Goal: Information Seeking & Learning: Learn about a topic

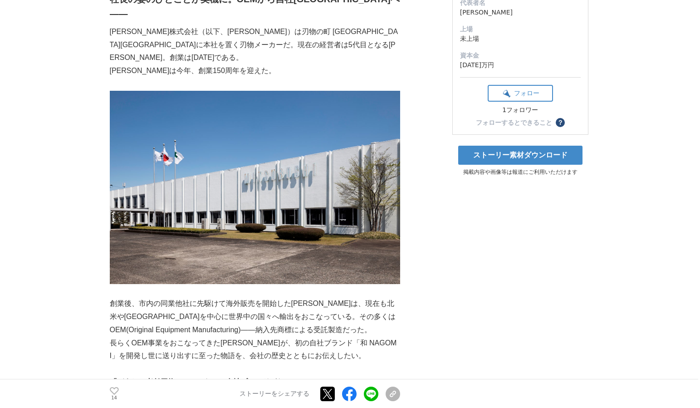
scroll to position [318, 0]
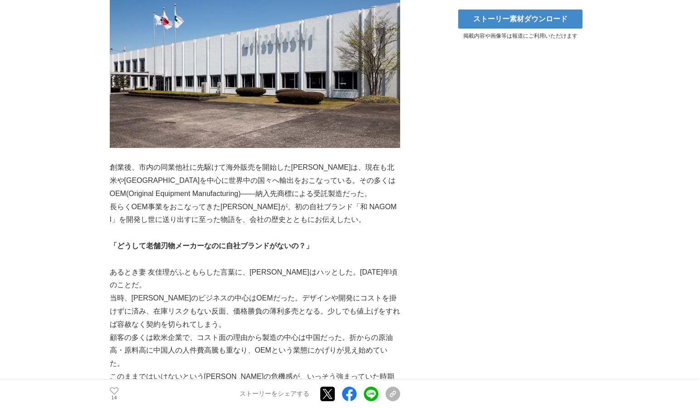
click at [199, 292] on p "当時、[PERSON_NAME]のビジネスの中心はOEMだった。デザインや開発にコストを掛けずに済み、在庫リスクもない反面、価格勝負の薄利多売となる。少しでも…" at bounding box center [255, 311] width 290 height 39
click at [357, 292] on p "当時、[PERSON_NAME]のビジネスの中心はOEMだった。デザインや開発にコストを掛けずに済み、在庫リスクもない反面、価格勝負の薄利多売となる。少しでも…" at bounding box center [255, 311] width 290 height 39
click at [217, 292] on p "当時、[PERSON_NAME]のビジネスの中心はOEMだった。デザインや開発にコストを掛けずに済み、在庫リスクもない反面、価格勝負の薄利多売となる。少しでも…" at bounding box center [255, 311] width 290 height 39
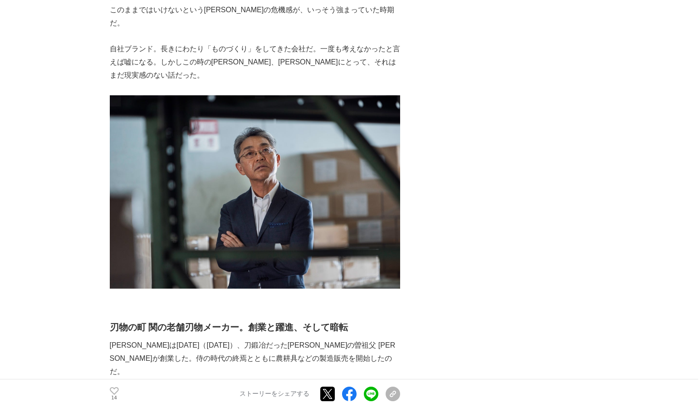
scroll to position [771, 0]
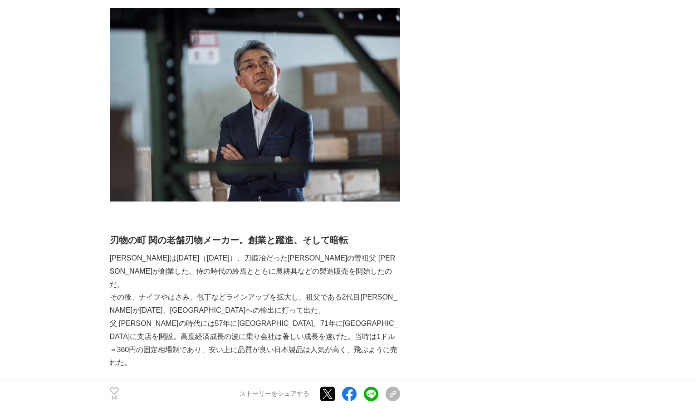
click at [226, 317] on p "父 [PERSON_NAME]の時代には57年に[GEOGRAPHIC_DATA]、71年に[GEOGRAPHIC_DATA]に支店を開設。高度経済成長の波に…" at bounding box center [255, 343] width 290 height 52
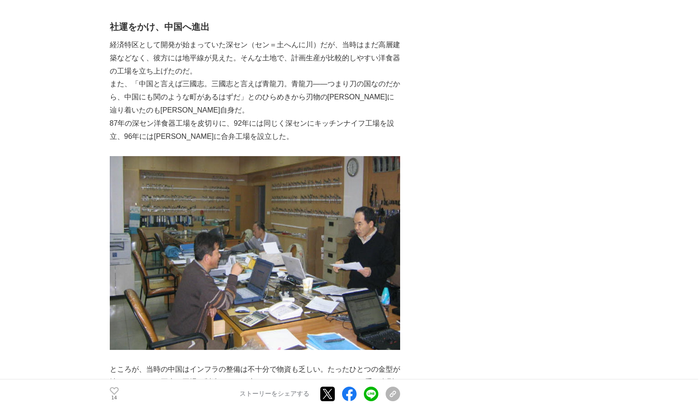
scroll to position [1451, 0]
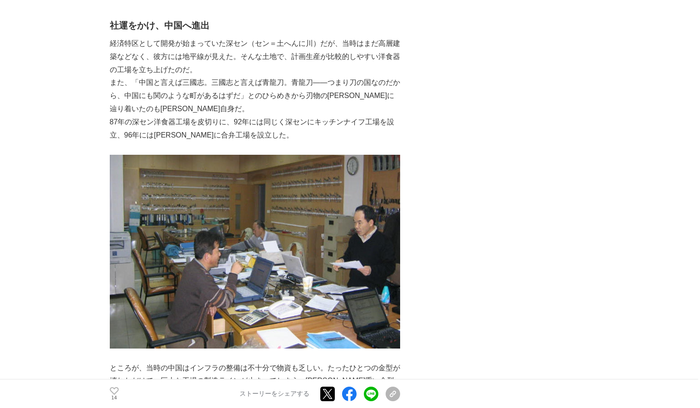
click at [302, 361] on p "ところが、当時の中国はインフラの整備は不十分で物資も乏しい。たったひとつの金型が壊れただけで、巨大な工場の製造ラインが止まってしまう。[PERSON_NAME…" at bounding box center [255, 380] width 290 height 39
click at [262, 361] on p "ところが、当時の中国はインフラの整備は不十分で物資も乏しい。たったひとつの金型が壊れただけで、巨大な工場の製造ラインが止まってしまう。[PERSON_NAME…" at bounding box center [255, 380] width 290 height 39
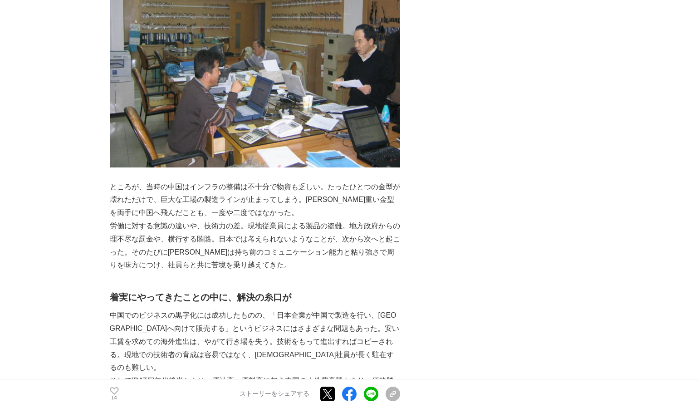
scroll to position [1633, 0]
click at [336, 308] on p "中国でのビジネスの黒字化には成功したものの、「日本企業が中国で製造を行い、[GEOGRAPHIC_DATA]へ向けて販売する」というビジネスにはさまざまな問題…" at bounding box center [255, 340] width 290 height 65
click at [340, 308] on p "中国でのビジネスの黒字化には成功したものの、「日本企業が中国で製造を行い、[GEOGRAPHIC_DATA]へ向けて販売する」というビジネスにはさまざまな問題…" at bounding box center [255, 340] width 290 height 65
click at [315, 308] on p "中国でのビジネスの黒字化には成功したものの、「日本企業が中国で製造を行い、[GEOGRAPHIC_DATA]へ向けて販売する」というビジネスにはさまざまな問題…" at bounding box center [255, 340] width 290 height 65
click at [272, 400] on p at bounding box center [255, 406] width 290 height 13
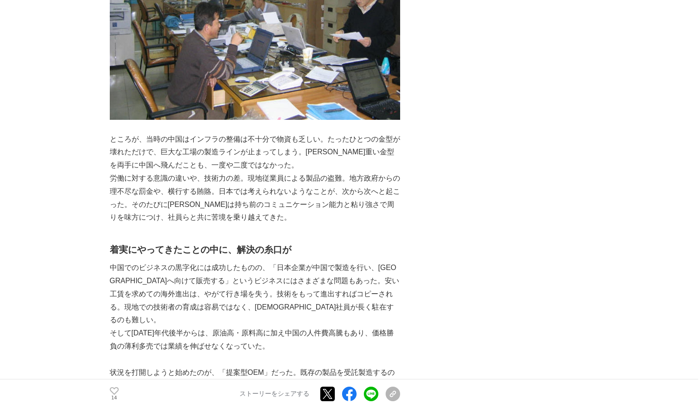
scroll to position [1724, 0]
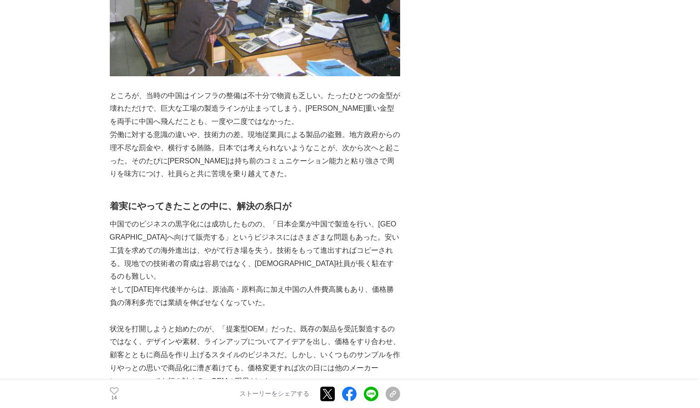
click at [236, 322] on p "状況を打開しようと始めたのが、「提案型OEM」だった。既存の製品を受託製造するのではなく、デザインや素材、ラインアップについてアイデアを出し、価格をすり合わせ…" at bounding box center [255, 354] width 290 height 65
click at [325, 322] on p "状況を打開しようと始めたのが、「提案型OEM」だった。既存の製品を受託製造するのではなく、デザインや素材、ラインアップについてアイデアを出し、価格をすり合わせ…" at bounding box center [255, 354] width 290 height 65
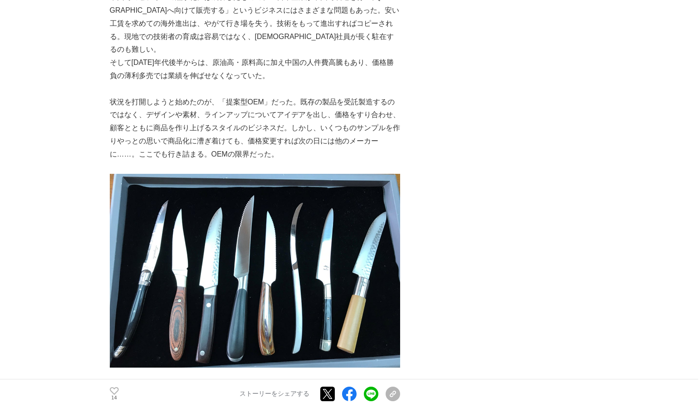
scroll to position [2041, 0]
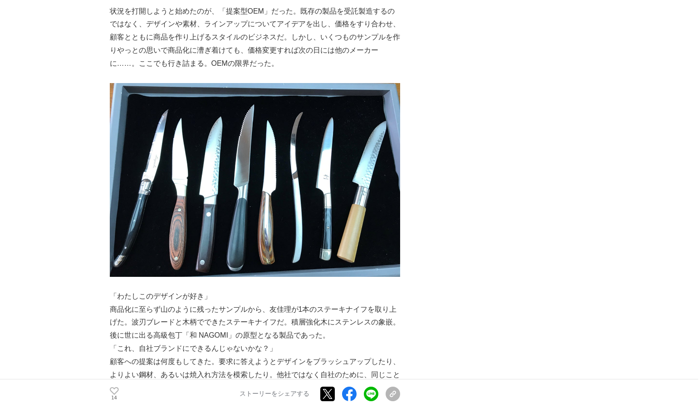
click at [288, 303] on p "商品化に至らず山のように残ったサンプルから、友佳理が1本のステーキナイフを取り上げた。波刃ブレードと木柄でできたステーキナイフだ。積層強化木にステンレスの象嵌。" at bounding box center [255, 316] width 290 height 26
click at [338, 329] on p "後に世に出る高級包丁「和 NAGOMI」の原型となる製品であった。" at bounding box center [255, 335] width 290 height 13
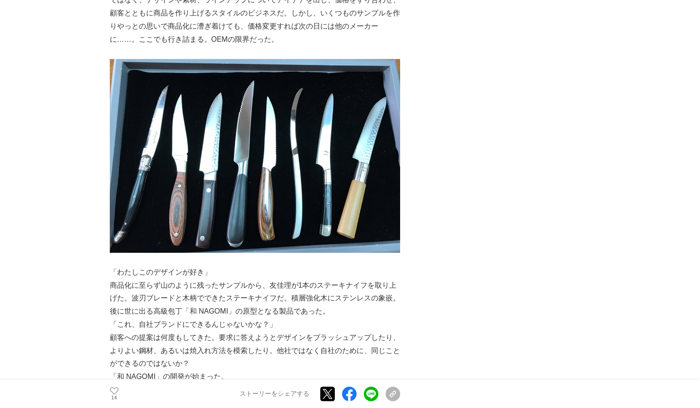
scroll to position [2086, 0]
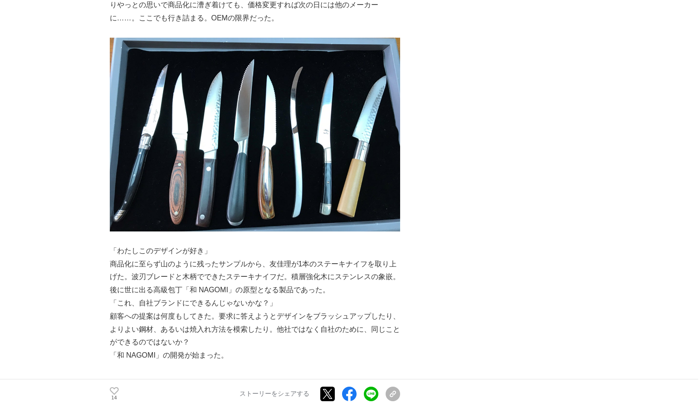
click at [212, 310] on p "顧客への提案は何度もしてきた。要求に答えようとデザインをブラッシュアップしたり、よりよい鋼材、あるいは焼入れ方法を模索したり。他社ではなく自社のために、同じこ…" at bounding box center [255, 329] width 290 height 39
click at [275, 310] on p "顧客への提案は何度もしてきた。要求に答えようとデザインをブラッシュアップしたり、よりよい鋼材、あるいは焼入れ方法を模索したり。他社ではなく自社のために、同じこ…" at bounding box center [255, 329] width 290 height 39
click at [184, 310] on p "顧客への提案は何度もしてきた。要求に答えようとデザインをブラッシュアップしたり、よりよい鋼材、あるいは焼入れ方法を模索したり。他社ではなく自社のために、同じこ…" at bounding box center [255, 329] width 290 height 39
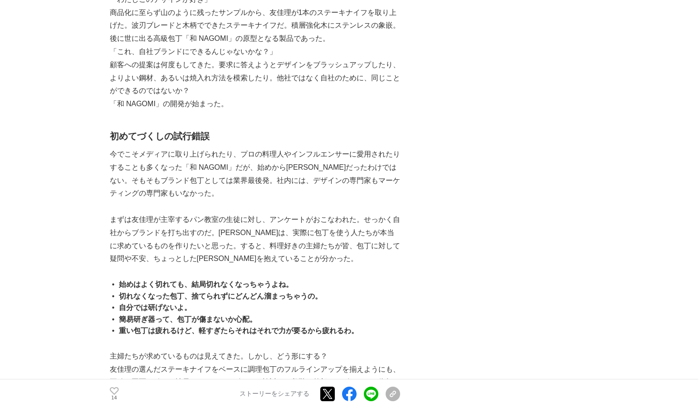
scroll to position [2359, 0]
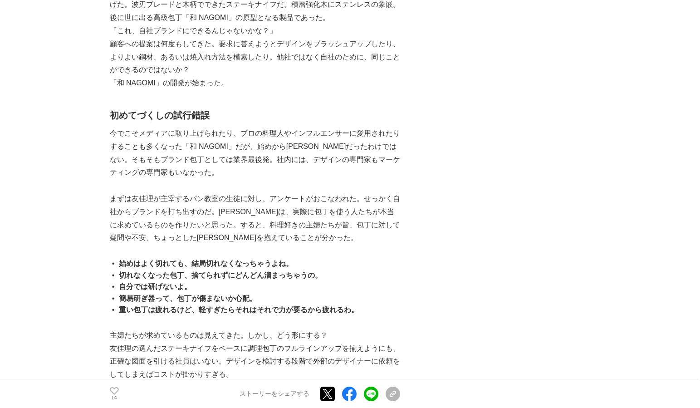
click at [231, 342] on p "友佳理の選んだステーキナイフをベースに調理包丁のフルラインアップを揃えようにも、正確な図面を引ける社員はいない。デザインを検討する段階で外部のデザイナーに依頼…" at bounding box center [255, 361] width 290 height 39
click at [209, 381] on p "苦肉の策としてとられたのが、「写真を参考にハンドルの絵を描き、さまざまな刃先を貼り合わせ、実寸でプリントする」という非常に原始的な方法であった。作業に当たった…" at bounding box center [255, 407] width 290 height 52
click at [330, 381] on p "苦肉の策としてとられたのが、「写真を参考にハンドルの絵を描き、さまざまな刃先を貼り合わせ、実寸でプリントする」という非常に原始的な方法であった。作業に当たった…" at bounding box center [255, 407] width 290 height 52
click at [399, 381] on p "苦肉の策としてとられたのが、「写真を参考にハンドルの絵を描き、さまざまな刃先を貼り合わせ、実寸でプリントする」という非常に原始的な方法であった。作業に当たった…" at bounding box center [255, 407] width 290 height 52
click at [220, 381] on p "苦肉の策としてとられたのが、「写真を参考にハンドルの絵を描き、さまざまな刃先を貼り合わせ、実寸でプリントする」という非常に原始的な方法であった。作業に当たった…" at bounding box center [255, 407] width 290 height 52
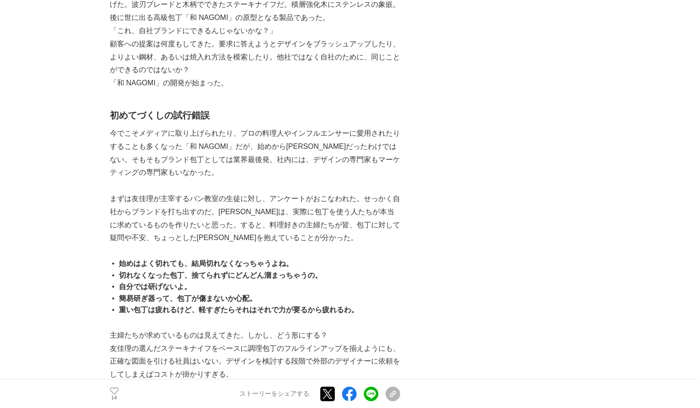
click at [337, 381] on p "苦肉の策としてとられたのが、「写真を参考にハンドルの絵を描き、さまざまな刃先を貼り合わせ、実寸でプリントする」という非常に原始的な方法であった。作業に当たった…" at bounding box center [255, 407] width 290 height 52
click at [361, 381] on p "苦肉の策としてとられたのが、「写真を参考にハンドルの絵を描き、さまざまな刃先を貼り合わせ、実寸でプリントする」という非常に原始的な方法であった。作業に当たった…" at bounding box center [255, 407] width 290 height 52
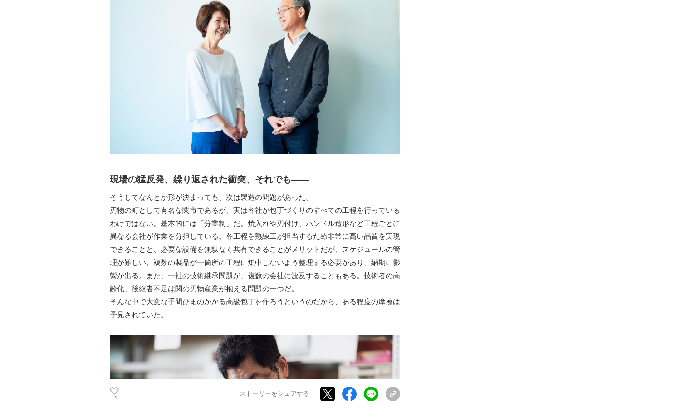
scroll to position [2903, 0]
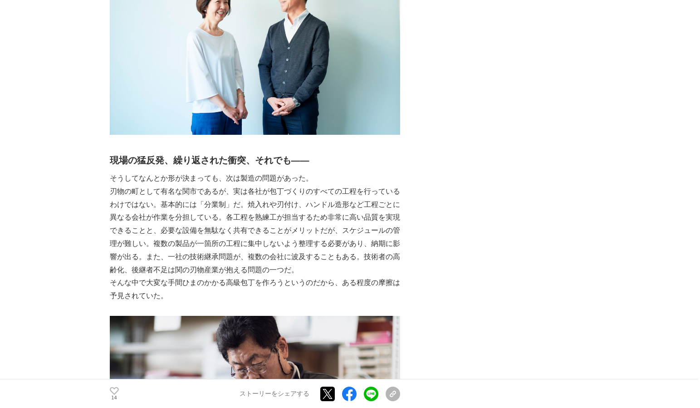
click at [225, 185] on p "刃物の町として有名な関市であるが、実は各社が包丁づくりのすべての工程を行っているわけではない。基本的には「分業制」だ。焼入れや刃付け、ハンドル造形など工程ごと…" at bounding box center [255, 231] width 290 height 92
click at [339, 185] on p "刃物の町として有名な関市であるが、実は各社が包丁づくりのすべての工程を行っているわけではない。基本的には「分業制」だ。焼入れや刃付け、ハンドル造形など工程ごと…" at bounding box center [255, 231] width 290 height 92
click at [371, 185] on p "刃物の町として有名な関市であるが、実は各社が包丁づくりのすべての工程を行っているわけではない。基本的には「分業制」だ。焼入れや刃付け、ハンドル造形など工程ごと…" at bounding box center [255, 231] width 290 height 92
click at [244, 185] on p "刃物の町として有名な関市であるが、実は各社が包丁づくりのすべての工程を行っているわけではない。基本的には「分業制」だ。焼入れや刃付け、ハンドル造形など工程ごと…" at bounding box center [255, 231] width 290 height 92
click at [363, 185] on p "刃物の町として有名な関市であるが、実は各社が包丁づくりのすべての工程を行っているわけではない。基本的には「分業制」だ。焼入れや刃付け、ハンドル造形など工程ごと…" at bounding box center [255, 231] width 290 height 92
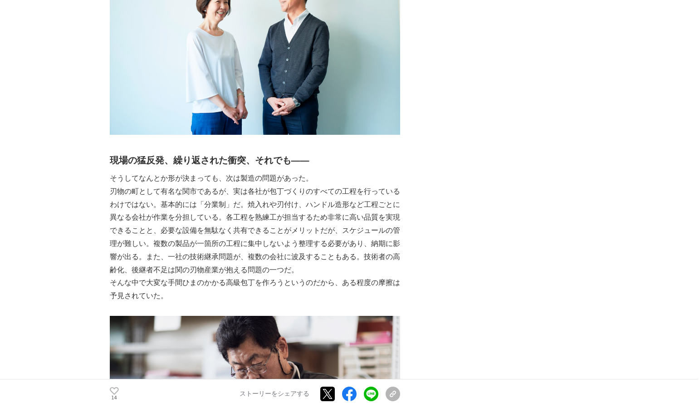
click at [298, 185] on p "刃物の町として有名な関市であるが、実は各社が包丁づくりのすべての工程を行っているわけではない。基本的には「分業制」だ。焼入れや刃付け、ハンドル造形など工程ごと…" at bounding box center [255, 231] width 290 height 92
click at [342, 276] on p "そんな中で大変な手間ひまのかかる高級包丁を作ろうというのだから、ある程度の摩擦は予見されていた。" at bounding box center [255, 289] width 290 height 26
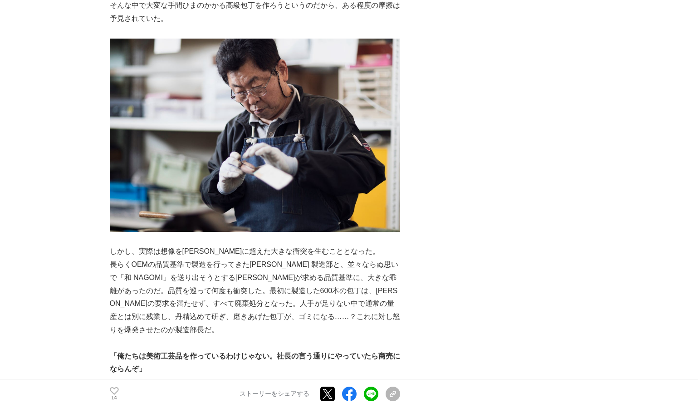
scroll to position [3266, 0]
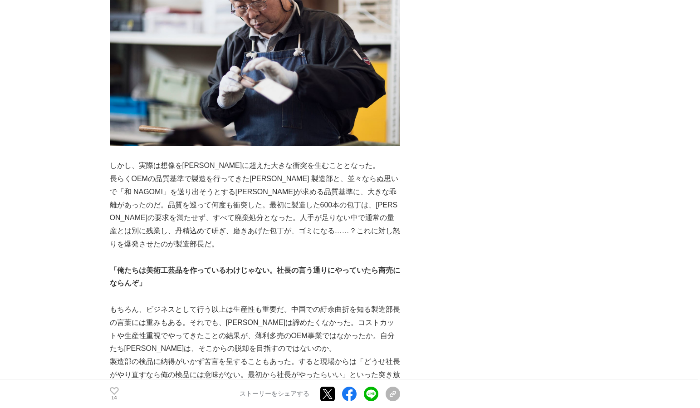
click at [245, 172] on p "長らくOEMの品質基準で製造を行ってきた[PERSON_NAME] 製造部と、並々ならぬ思いで「和 NAGOMI」を送り出そうとする[PERSON_NAME]…" at bounding box center [255, 211] width 290 height 78
click at [287, 172] on p "長らくOEMの品質基準で製造を行ってきた[PERSON_NAME] 製造部と、並々ならぬ思いで「和 NAGOMI」を送り出そうとする[PERSON_NAME]…" at bounding box center [255, 211] width 290 height 78
click at [186, 172] on p "長らくOEMの品質基準で製造を行ってきた[PERSON_NAME] 製造部と、並々ならぬ思いで「和 NAGOMI」を送り出そうとする[PERSON_NAME]…" at bounding box center [255, 211] width 290 height 78
click at [292, 172] on p "長らくOEMの品質基準で製造を行ってきた[PERSON_NAME] 製造部と、並々ならぬ思いで「和 NAGOMI」を送り出そうとする[PERSON_NAME]…" at bounding box center [255, 211] width 290 height 78
click at [173, 172] on p "長らくOEMの品質基準で製造を行ってきた[PERSON_NAME] 製造部と、並々ならぬ思いで「和 NAGOMI」を送り出そうとする[PERSON_NAME]…" at bounding box center [255, 211] width 290 height 78
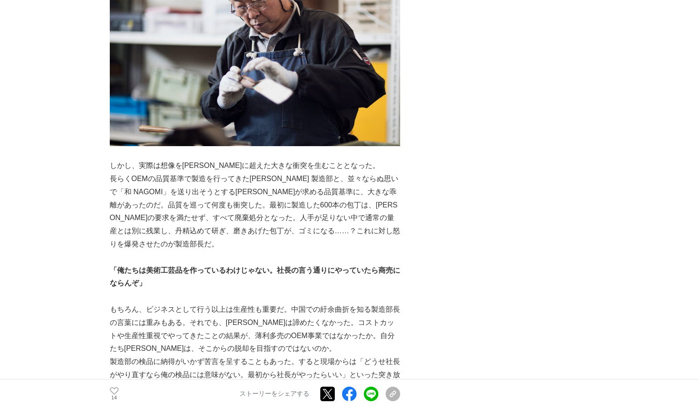
click at [237, 172] on p "長らくOEMの品質基準で製造を行ってきた[PERSON_NAME] 製造部と、並々ならぬ思いで「和 NAGOMI」を送り出そうとする[PERSON_NAME]…" at bounding box center [255, 211] width 290 height 78
click at [331, 172] on p "長らくOEMの品質基準で製造を行ってきた[PERSON_NAME] 製造部と、並々ならぬ思いで「和 NAGOMI」を送り出そうとする[PERSON_NAME]…" at bounding box center [255, 211] width 290 height 78
click at [365, 172] on p "長らくOEMの品質基準で製造を行ってきた[PERSON_NAME] 製造部と、並々ならぬ思いで「和 NAGOMI」を送り出そうとする[PERSON_NAME]…" at bounding box center [255, 211] width 290 height 78
click at [280, 266] on strong "「俺たちは美術工芸品を作っているわけじゃない。社長の言う通りにやっていたら商売にならんぞ」" at bounding box center [255, 276] width 290 height 21
click at [147, 264] on p "「俺たちは美術工芸品を作っているわけじゃない。社長の言う通りにやっていたら商売にならんぞ」" at bounding box center [255, 277] width 290 height 26
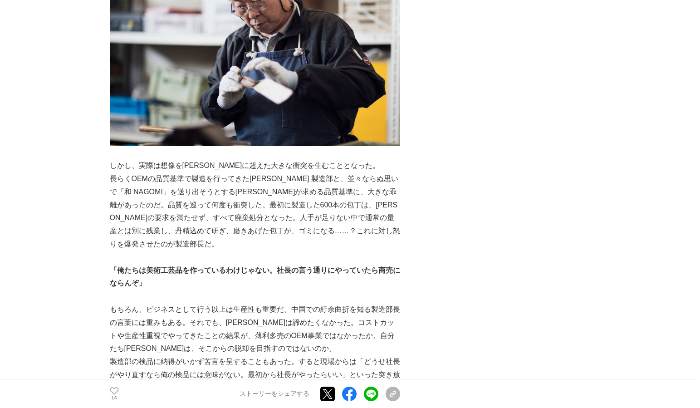
click at [236, 303] on p "もちろん、ビジネスとして行う以上は生産性も重要だ。中国での紆余曲折を知る製造部長の言葉には重みもある。それでも、[PERSON_NAME]は諦めたくなかった。…" at bounding box center [255, 329] width 290 height 52
click at [229, 303] on p "もちろん、ビジネスとして行う以上は生産性も重要だ。中国での紆余曲折を知る製造部長の言葉には重みもある。それでも、[PERSON_NAME]は諦めたくなかった。…" at bounding box center [255, 329] width 290 height 52
click at [312, 303] on p "もちろん、ビジネスとして行う以上は生産性も重要だ。中国での紆余曲折を知る製造部長の言葉には重みもある。それでも、[PERSON_NAME]は諦めたくなかった。…" at bounding box center [255, 329] width 290 height 52
click at [206, 303] on p "もちろん、ビジネスとして行う以上は生産性も重要だ。中国での紆余曲折を知る製造部長の言葉には重みもある。それでも、[PERSON_NAME]は諦めたくなかった。…" at bounding box center [255, 329] width 290 height 52
click at [323, 303] on p "もちろん、ビジネスとして行う以上は生産性も重要だ。中国での紆余曲折を知る製造部長の言葉には重みもある。それでも、[PERSON_NAME]は諦めたくなかった。…" at bounding box center [255, 329] width 290 height 52
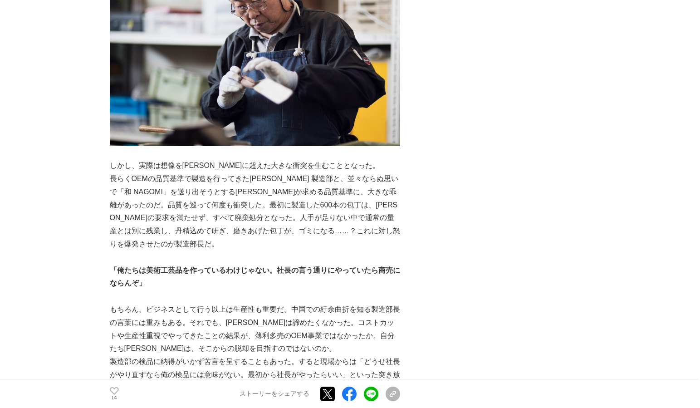
click at [159, 355] on p "製造部の検品に納得がいかず苦言を呈することもあった。すると現場からは「どうせ社長がやり直すなら俺の検品には意味がない。最初から社長がやったらいい」といった突き…" at bounding box center [255, 381] width 290 height 52
click at [296, 355] on p "製造部の検品に納得がいかず苦言を呈することもあった。すると現場からは「どうせ社長がやり直すなら俺の検品には意味がない。最初から社長がやったらいい」といった突き…" at bounding box center [255, 381] width 290 height 52
click at [162, 355] on p "製造部の検品に納得がいかず苦言を呈することもあった。すると現場からは「どうせ社長がやり直すなら俺の検品には意味がない。最初から社長がやったらいい」といった突き…" at bounding box center [255, 381] width 290 height 52
click at [243, 355] on p "製造部の検品に納得がいかず苦言を呈することもあった。すると現場からは「どうせ社長がやり直すなら俺の検品には意味がない。最初から社長がやったらいい」といった突き…" at bounding box center [255, 381] width 290 height 52
click at [288, 355] on p "製造部の検品に納得がいかず苦言を呈することもあった。すると現場からは「どうせ社長がやり直すなら俺の検品には意味がない。最初から社長がやったらいい」といった突き…" at bounding box center [255, 381] width 290 height 52
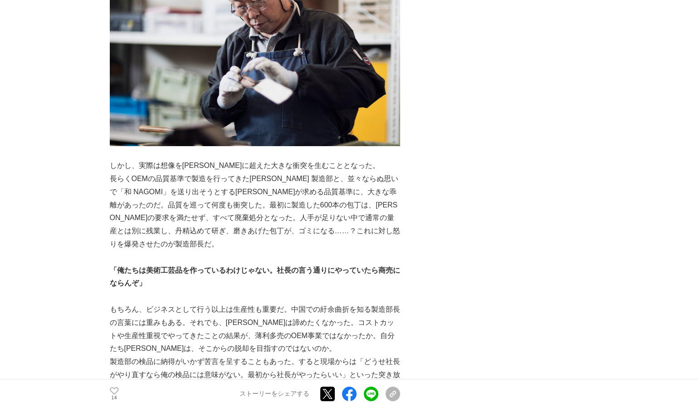
click at [201, 407] on p "[PERSON_NAME]理想を語り、自分自身が動き、製造部に働きかけ続けた。" at bounding box center [255, 413] width 290 height 13
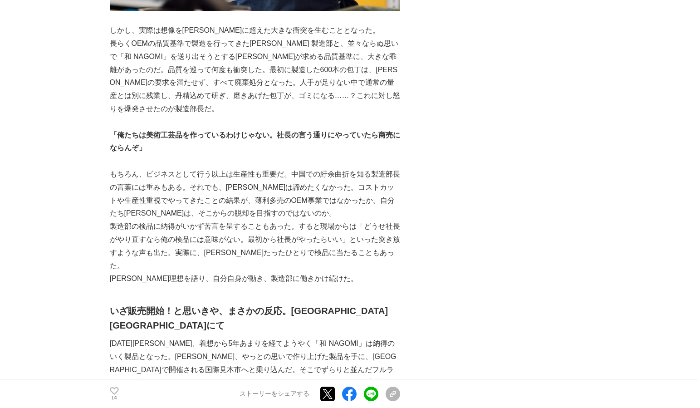
scroll to position [3402, 0]
click at [284, 336] on p "[DATE][PERSON_NAME]、着想から5年あまりを経てようやく「和 NAGOMI」は納得のいく製品となった。[PERSON_NAME]、やっとの思い…" at bounding box center [255, 368] width 290 height 65
click at [296, 336] on p "[DATE][PERSON_NAME]、着想から5年あまりを経てようやく「和 NAGOMI」は納得のいく製品となった。[PERSON_NAME]、やっとの思い…" at bounding box center [255, 368] width 290 height 65
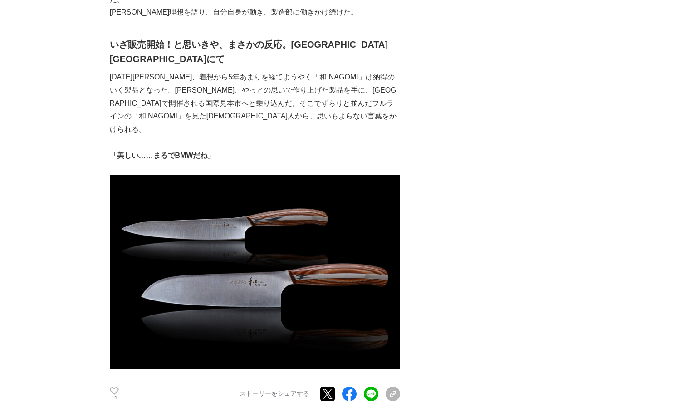
scroll to position [3674, 0]
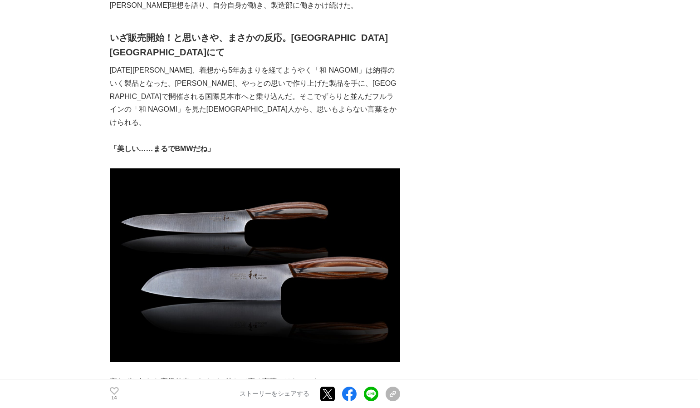
click at [156, 388] on p "品質は最高。でも、日本の会社がBMWを作って欧米で売ってどうするの？こんなの誰も買わないよ。[DEMOGRAPHIC_DATA]人ならTOYOTAを持って来な…" at bounding box center [255, 407] width 290 height 39
click at [283, 388] on p "品質は最高。でも、日本の会社がBMWを作って欧米で売ってどうするの？こんなの誰も買わないよ。[DEMOGRAPHIC_DATA]人ならTOYOTAを持って来な…" at bounding box center [255, 407] width 290 height 39
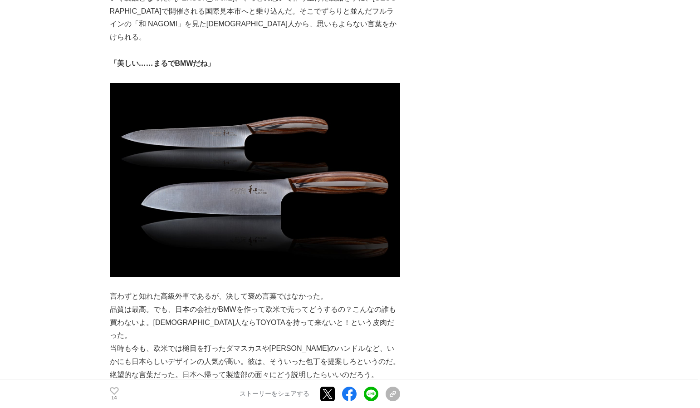
scroll to position [3765, 0]
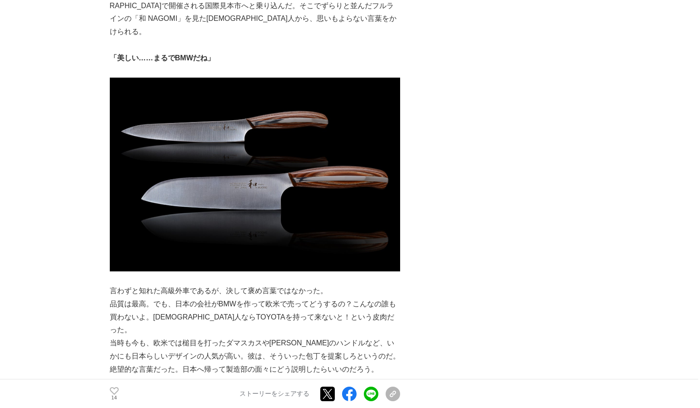
click at [255, 389] on p "その様子を隣のブースから見ていた[DEMOGRAPHIC_DATA]人[PERSON_NAME]が、[PERSON_NAME]に声をかけた。リヨンに店を構える…" at bounding box center [255, 415] width 290 height 52
click at [363, 389] on p "その様子を隣のブースから見ていた[DEMOGRAPHIC_DATA]人[PERSON_NAME]が、[PERSON_NAME]に声をかけた。リヨンに店を構える…" at bounding box center [255, 415] width 290 height 52
click at [241, 389] on p "その様子を隣のブースから見ていた[DEMOGRAPHIC_DATA]人[PERSON_NAME]が、[PERSON_NAME]に声をかけた。リヨンに店を構える…" at bounding box center [255, 415] width 290 height 52
click at [382, 389] on p "その様子を隣のブースから見ていた[DEMOGRAPHIC_DATA]人[PERSON_NAME]が、[PERSON_NAME]に声をかけた。リヨンに店を構える…" at bounding box center [255, 415] width 290 height 52
click at [184, 389] on p "その様子を隣のブースから見ていた[DEMOGRAPHIC_DATA]人[PERSON_NAME]が、[PERSON_NAME]に声をかけた。リヨンに店を構える…" at bounding box center [255, 415] width 290 height 52
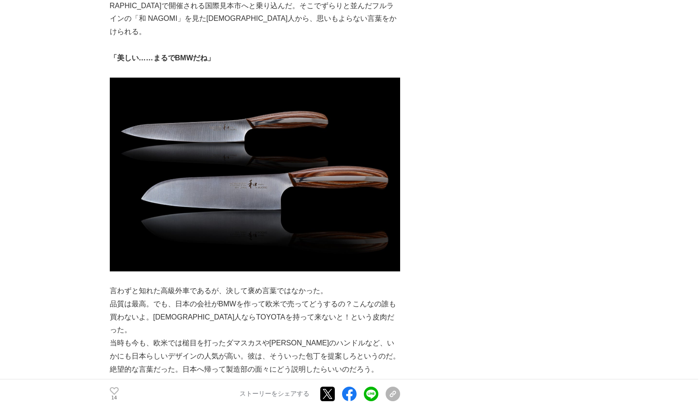
click at [339, 389] on p "その様子を隣のブースから見ていた[DEMOGRAPHIC_DATA]人[PERSON_NAME]が、[PERSON_NAME]に声をかけた。リヨンに店を構える…" at bounding box center [255, 415] width 290 height 52
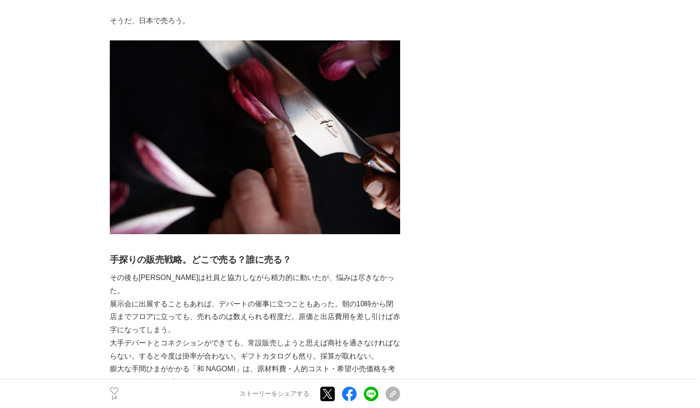
scroll to position [4354, 0]
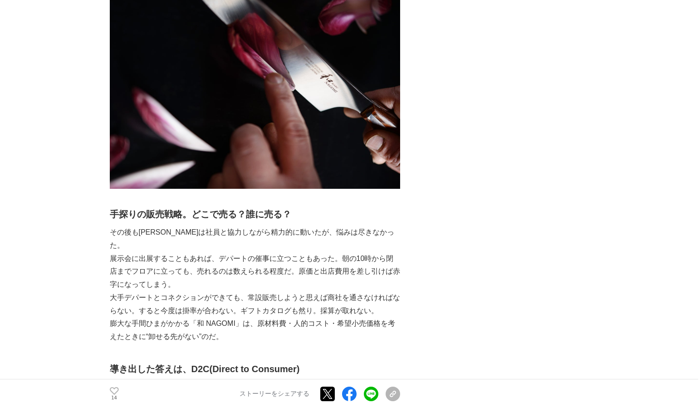
click at [289, 226] on p "その後も[PERSON_NAME]は社員と協力しながら精力的に動いたが、悩みは尽きなかった。" at bounding box center [255, 239] width 290 height 26
click at [222, 252] on p "展示会に出展することもあれば、デパートの催事に立つこともあった。朝の10時から閉店までフロアに立っても、売れるのは数えられる程度だ。原価と出店費用を差し引けば…" at bounding box center [255, 271] width 290 height 39
click at [292, 252] on p "展示会に出展することもあれば、デパートの催事に立つこともあった。朝の10時から閉店までフロアに立っても、売れるのは数えられる程度だ。原価と出店費用を差し引けば…" at bounding box center [255, 271] width 290 height 39
click at [244, 291] on p "大手デパートとコネクションができても、常設販売しようと思えば商社を通さなければならない。すると今度は掛率が合わない。ギフトカタログも然り。採算が取れない。" at bounding box center [255, 304] width 290 height 26
click at [243, 291] on p "大手デパートとコネクションができても、常設販売しようと思えば商社を通さなければならない。すると今度は掛率が合わない。ギフトカタログも然り。採算が取れない。" at bounding box center [255, 304] width 290 height 26
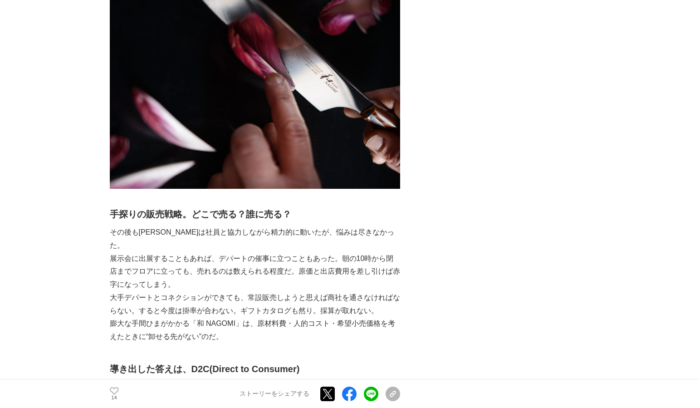
click at [316, 291] on p "大手デパートとコネクションができても、常設販売しようと思えば商社を通さなければならない。すると今度は掛率が合わない。ギフトカタログも然り。採算が取れない。" at bounding box center [255, 304] width 290 height 26
click at [192, 317] on p "膨大な手間ひまがかかる「和 NAGOMI」は、原材料費・人的コスト・希望小売価格を考えたときに“卸せる先がない”のだ。" at bounding box center [255, 330] width 290 height 26
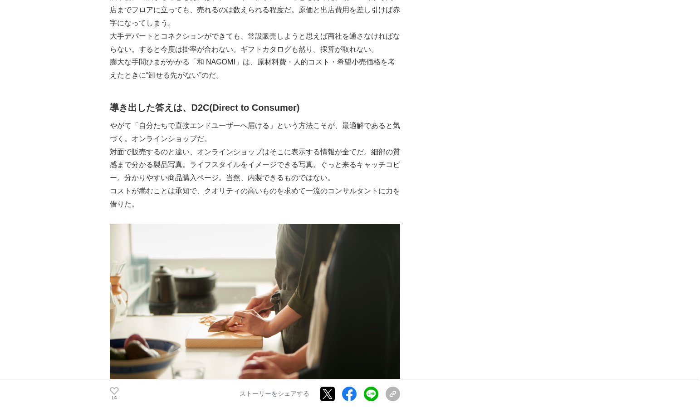
scroll to position [4763, 0]
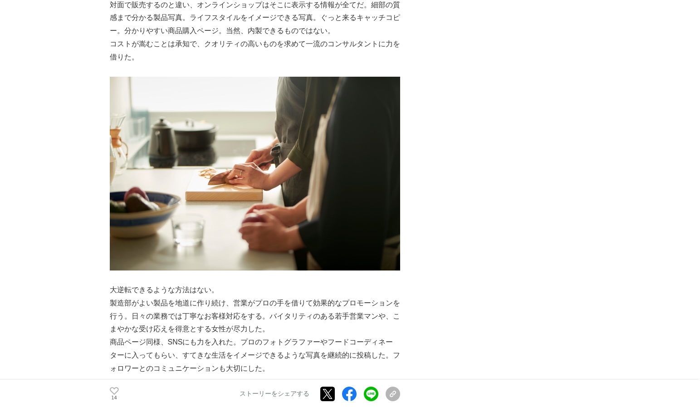
click at [197, 388] on p "ギフト需要にも着目した。" at bounding box center [255, 394] width 290 height 13
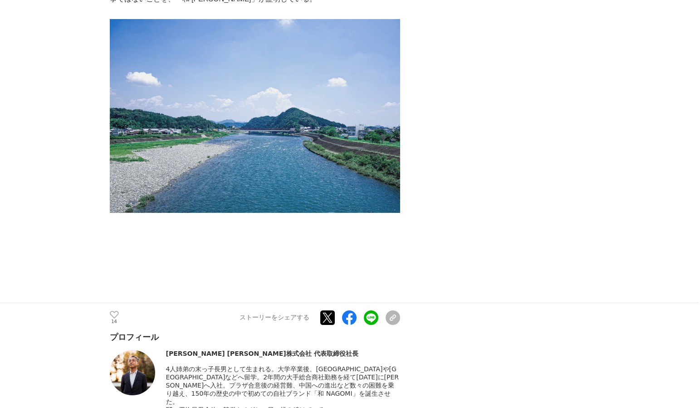
scroll to position [5806, 0]
drag, startPoint x: 166, startPoint y: 159, endPoint x: 297, endPoint y: 157, distance: 131.1
click at [297, 350] on div "[PERSON_NAME] [PERSON_NAME]株式会社 代表取締役社長" at bounding box center [283, 354] width 234 height 8
copy div "[PERSON_NAME] [PERSON_NAME]株式会社 代表取締役社長"
click at [277, 239] on p at bounding box center [255, 245] width 290 height 13
